Goal: Transaction & Acquisition: Obtain resource

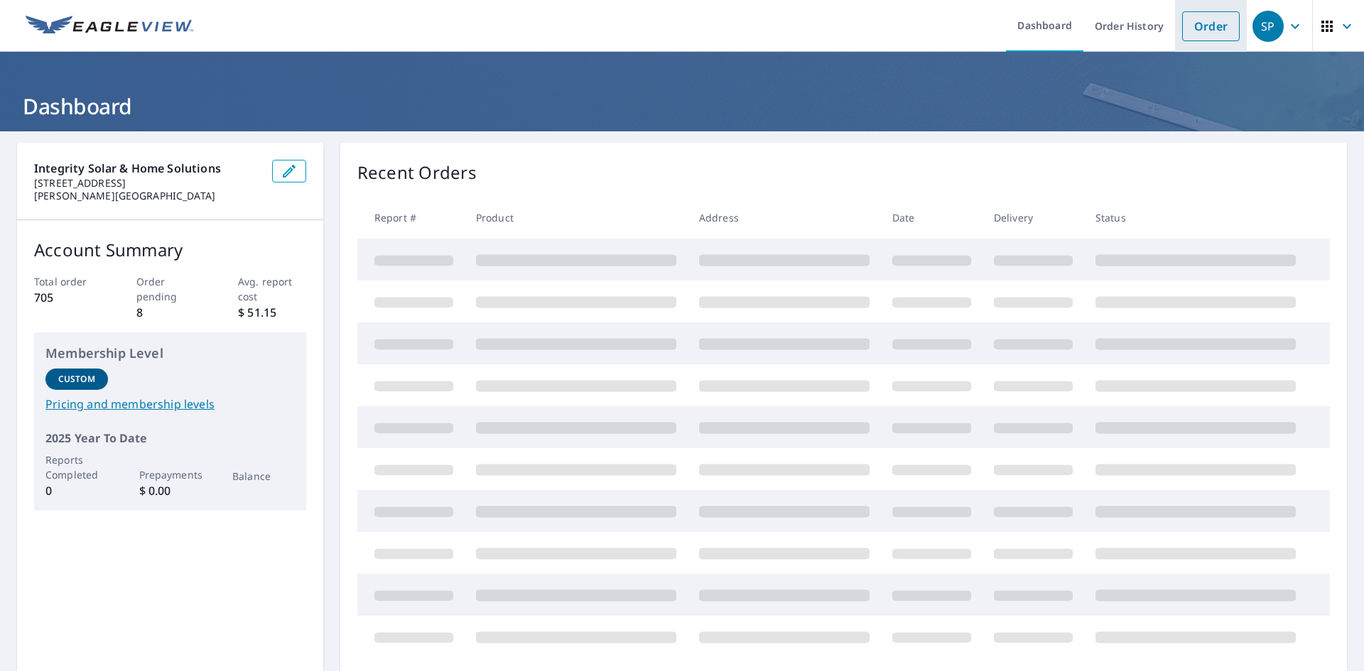
click at [1213, 21] on link "Order" at bounding box center [1211, 26] width 58 height 30
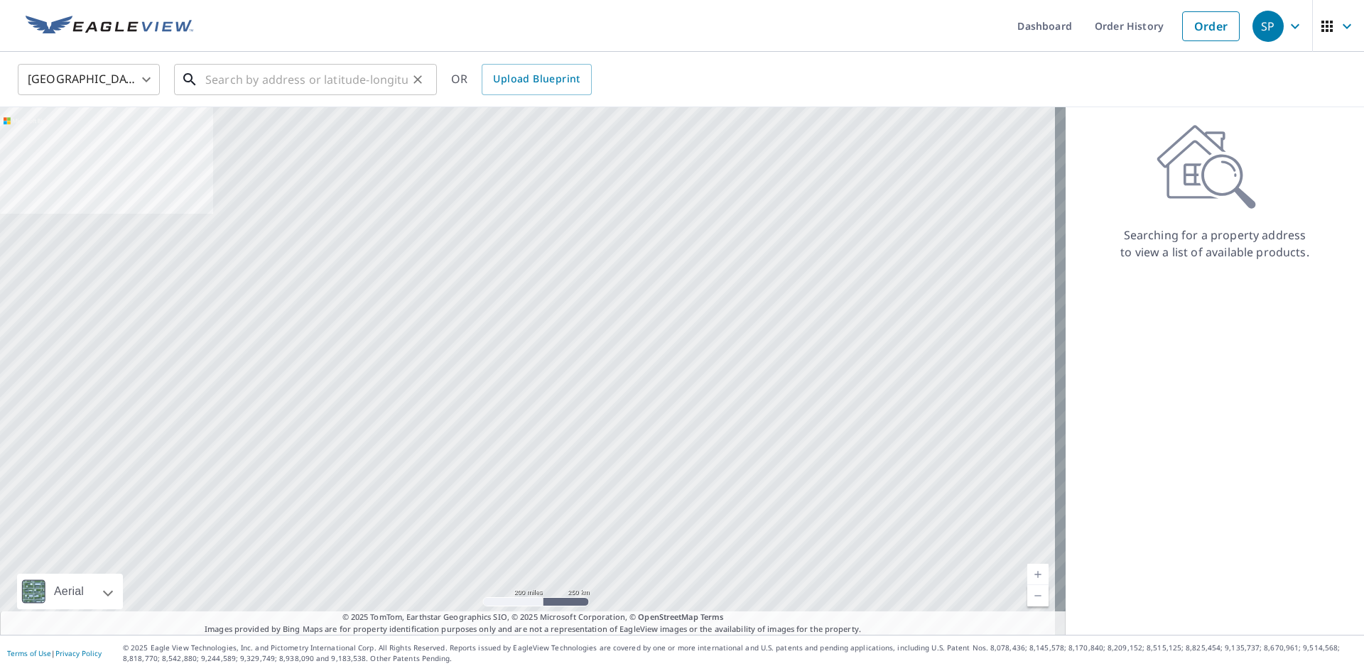
click at [319, 76] on input "text" at bounding box center [306, 80] width 202 height 40
paste input "[STREET_ADDRESS][PERSON_NAME]"
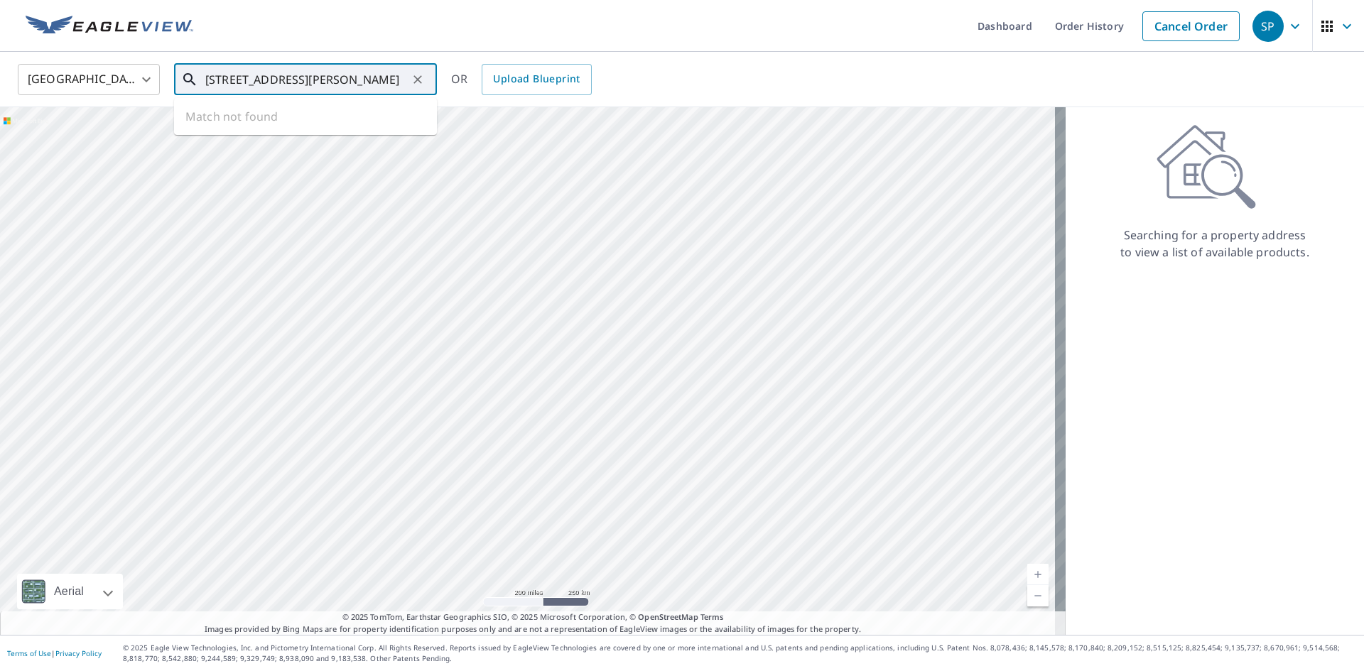
type input "[STREET_ADDRESS][PERSON_NAME]"
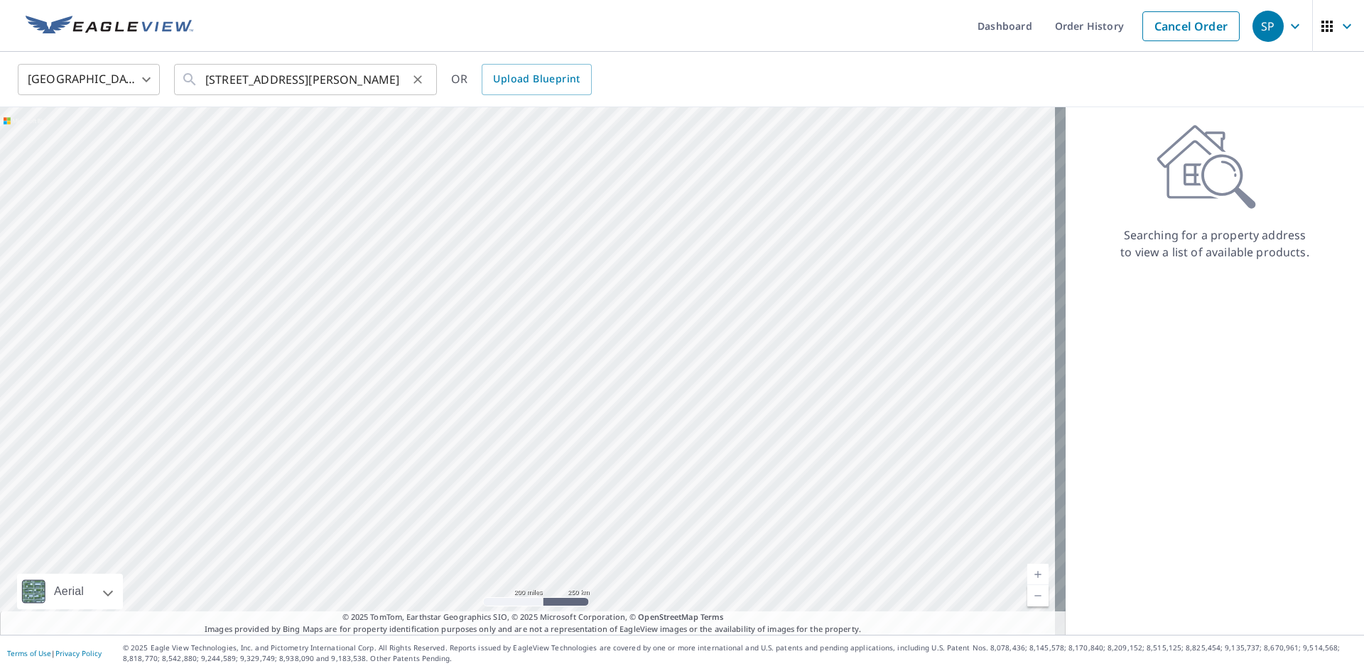
scroll to position [0, 0]
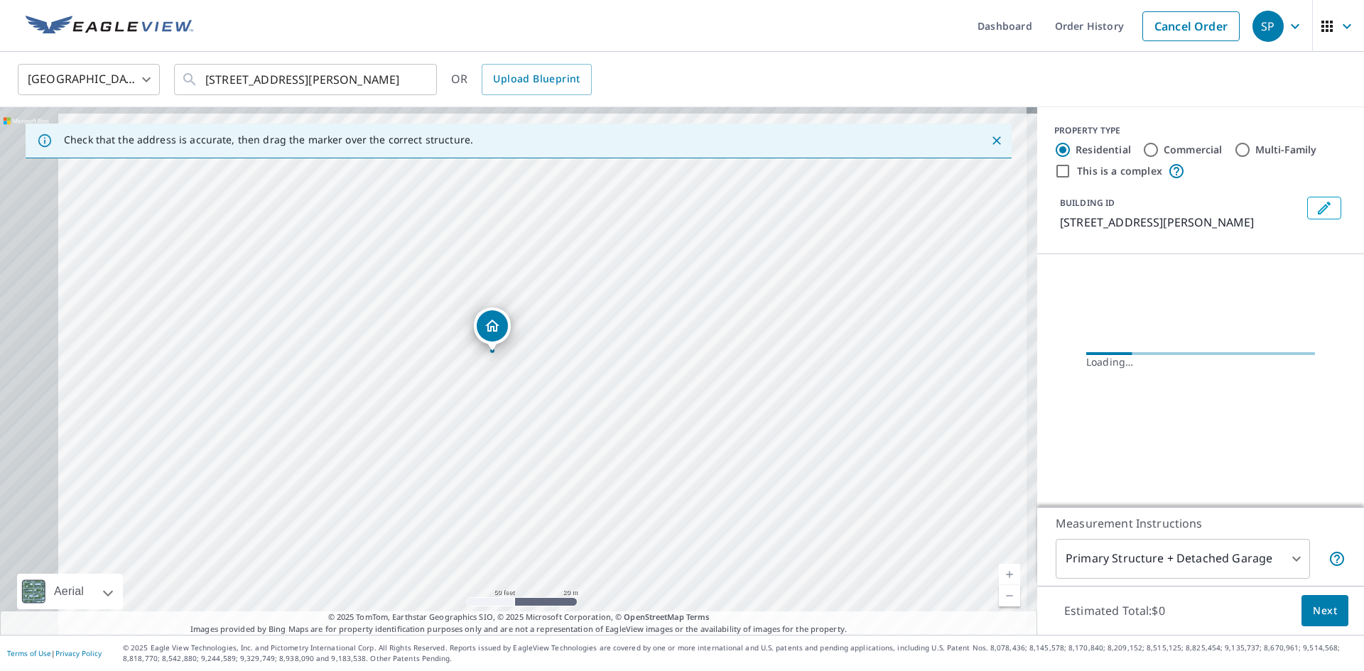
drag, startPoint x: 562, startPoint y: 355, endPoint x: 582, endPoint y: 359, distance: 20.2
click at [582, 359] on div "[STREET_ADDRESS][PERSON_NAME]" at bounding box center [518, 371] width 1037 height 528
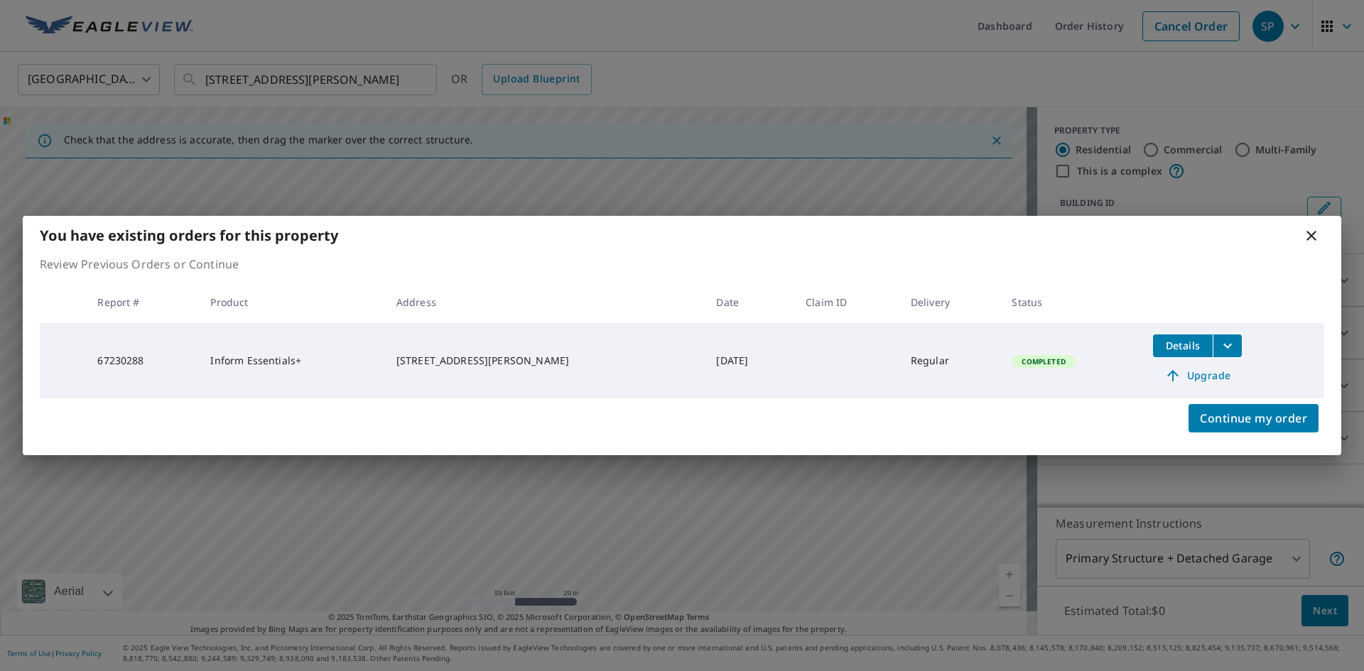
click at [1236, 350] on icon "filesDropdownBtn-67230288" at bounding box center [1227, 345] width 17 height 17
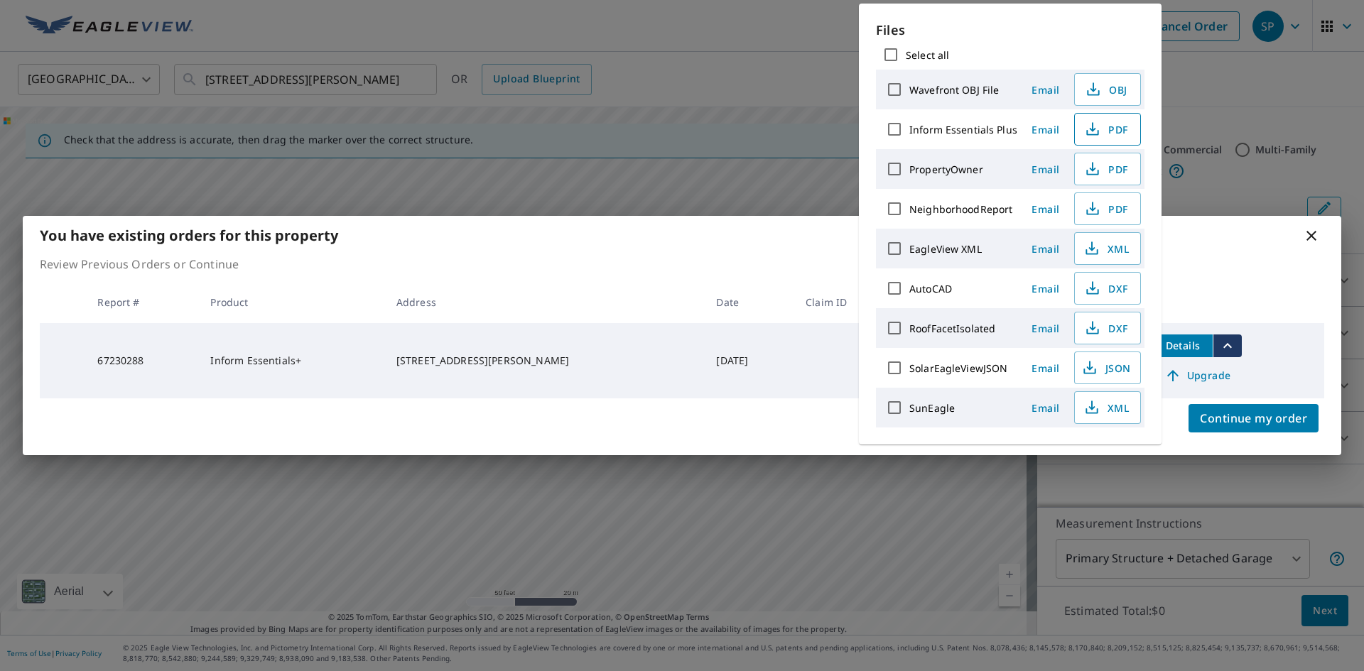
click at [1114, 121] on span "PDF" at bounding box center [1105, 129] width 45 height 17
click at [1111, 286] on span "DXF" at bounding box center [1105, 288] width 45 height 17
drag, startPoint x: 256, startPoint y: 29, endPoint x: 269, endPoint y: 30, distance: 12.8
click at [256, 30] on div "You have existing orders for this property Review Previous Orders or Continue R…" at bounding box center [682, 335] width 1364 height 671
